Goal: Transaction & Acquisition: Purchase product/service

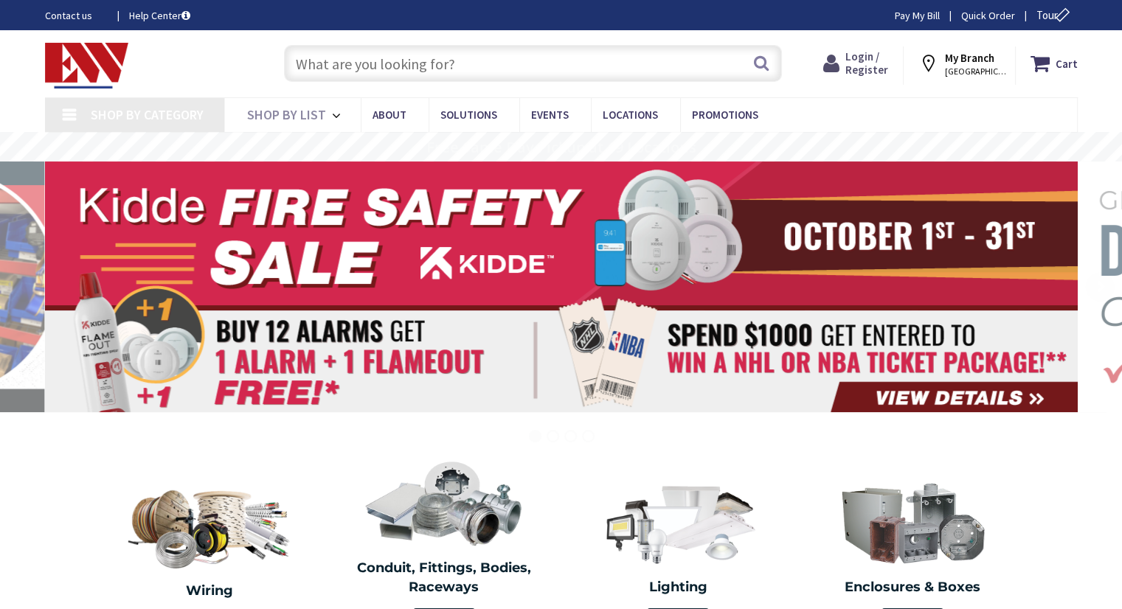
click at [865, 67] on span "Login / Register" at bounding box center [866, 62] width 43 height 27
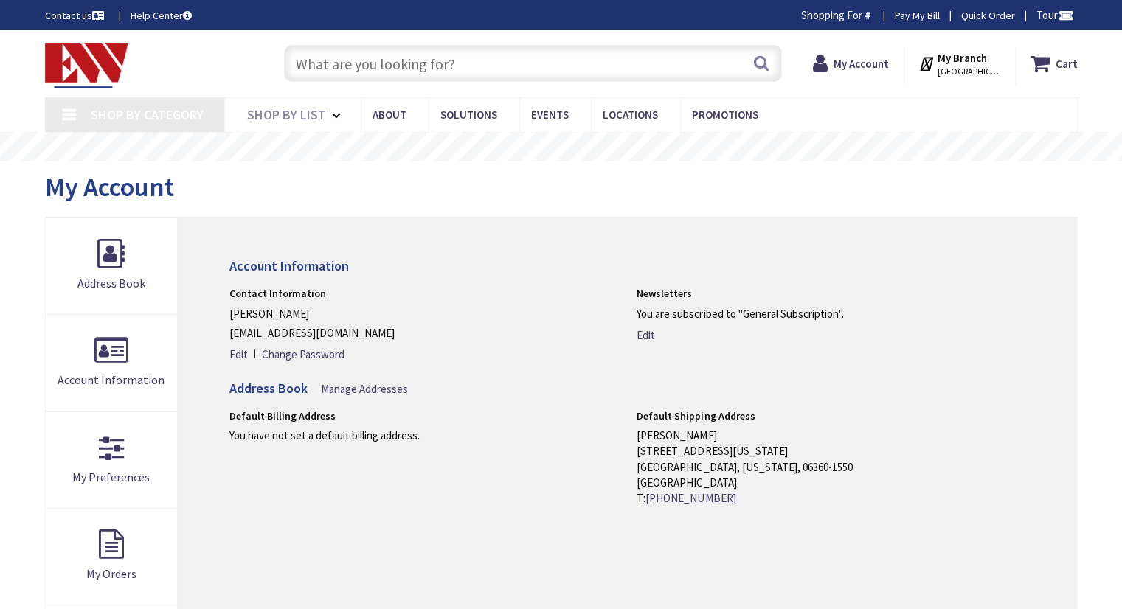
click at [540, 65] on input "text" at bounding box center [533, 63] width 498 height 37
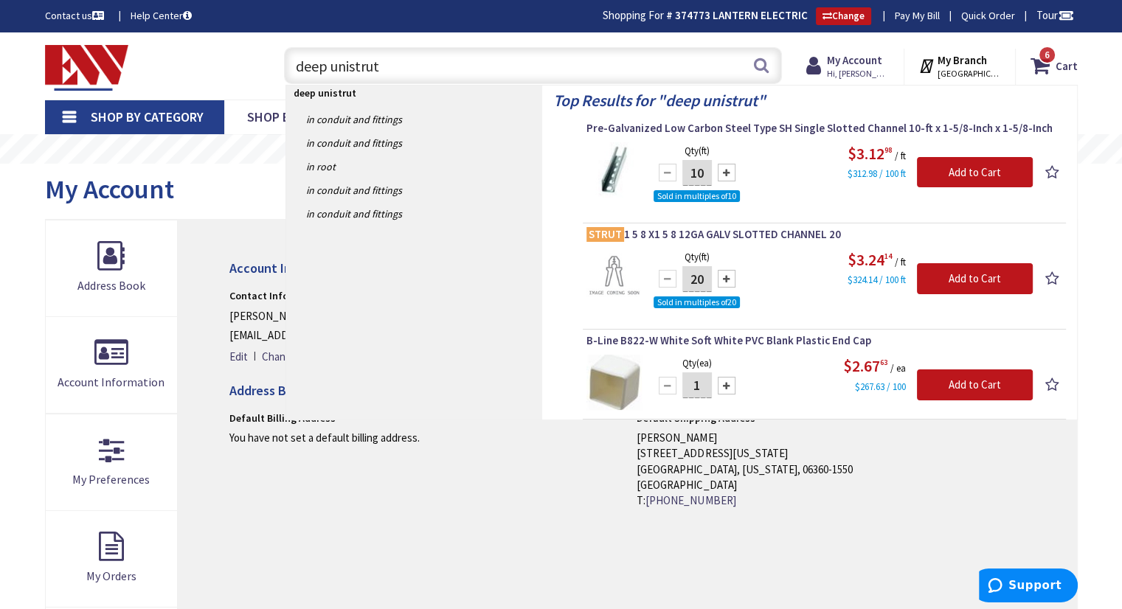
drag, startPoint x: 445, startPoint y: 69, endPoint x: 232, endPoint y: 64, distance: 213.9
click at [211, 77] on div "Toggle Nav deep unistrut deep unistrut Search 6 6 6 items Cart My Cart 6" at bounding box center [561, 65] width 1055 height 49
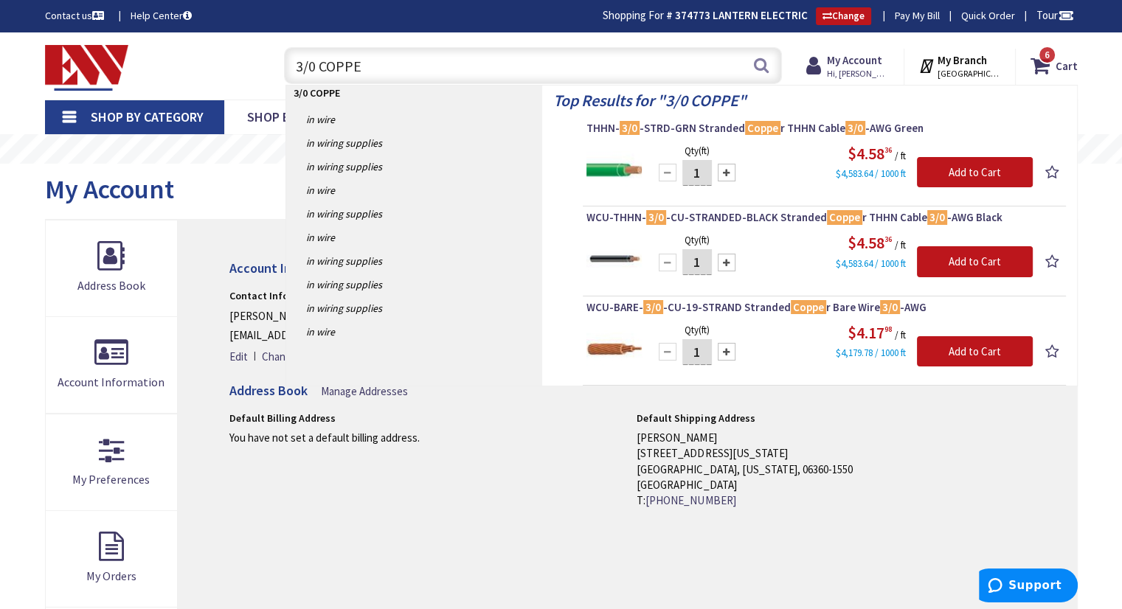
type input "3/0 COPPE"
